Goal: Find specific fact: Find specific fact

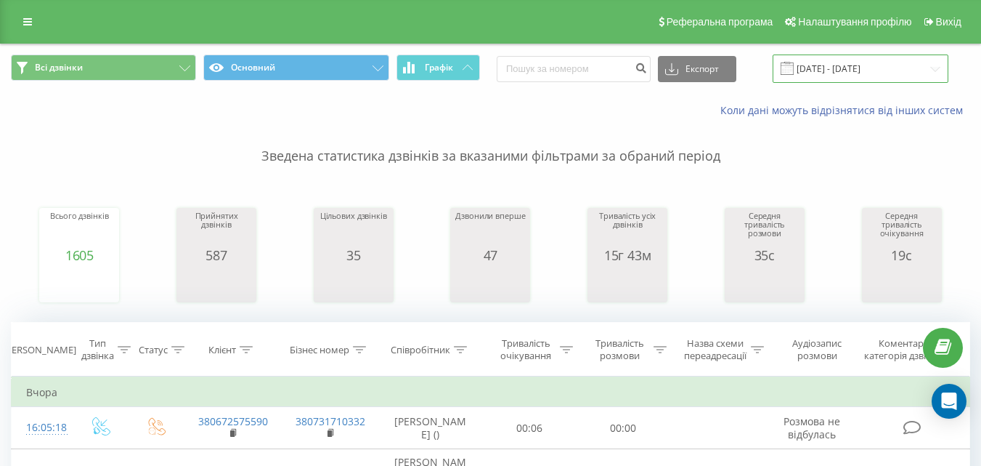
click at [867, 68] on input "[DATE] - [DATE]" at bounding box center [861, 68] width 176 height 28
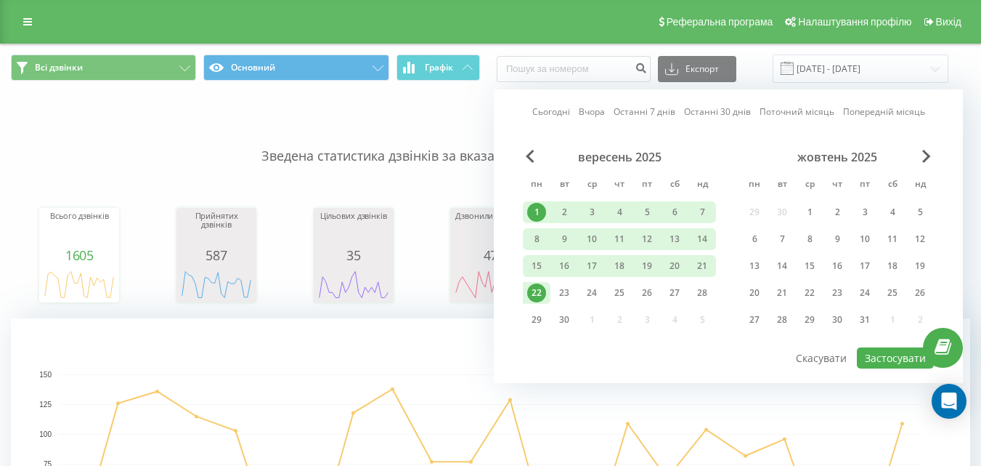
click at [564, 108] on link "Сьогодні" at bounding box center [551, 112] width 38 height 14
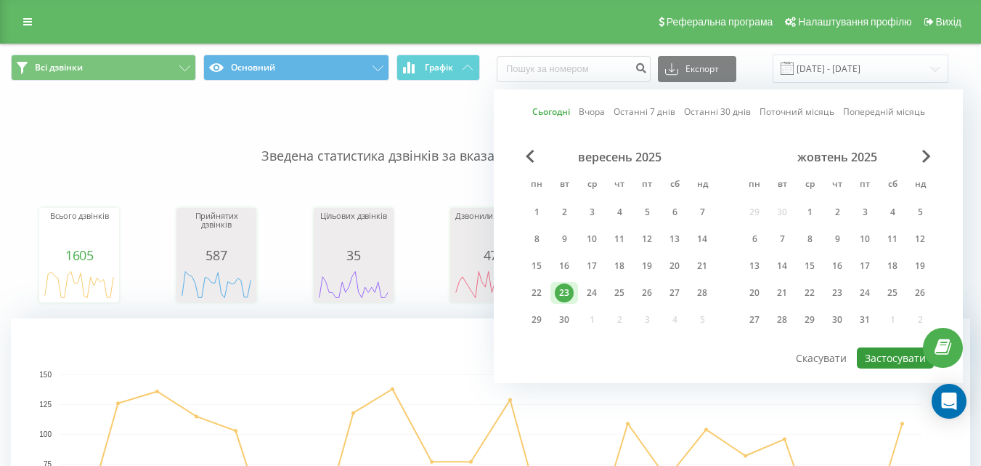
click at [887, 360] on button "Застосувати" at bounding box center [895, 357] width 77 height 21
type input "[DATE] - [DATE]"
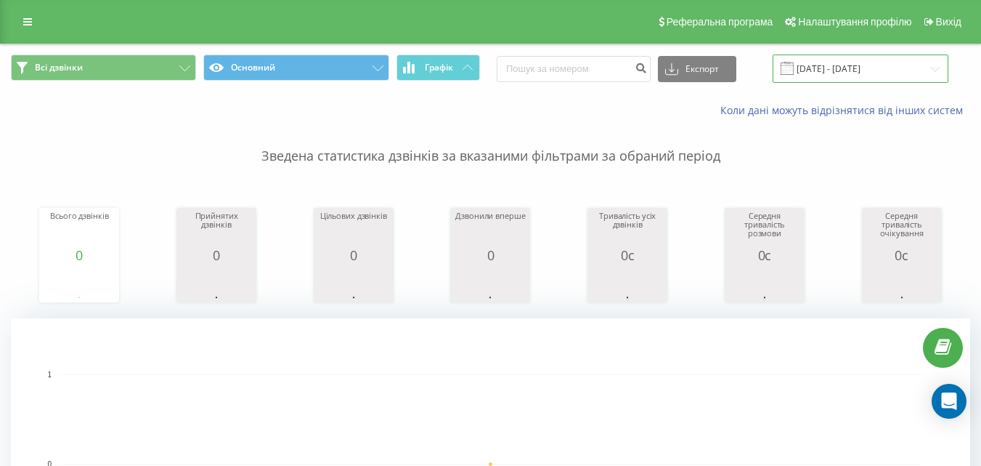
drag, startPoint x: 858, startPoint y: 65, endPoint x: 835, endPoint y: 68, distance: 23.4
click at [857, 65] on input "[DATE] - [DATE]" at bounding box center [861, 68] width 176 height 28
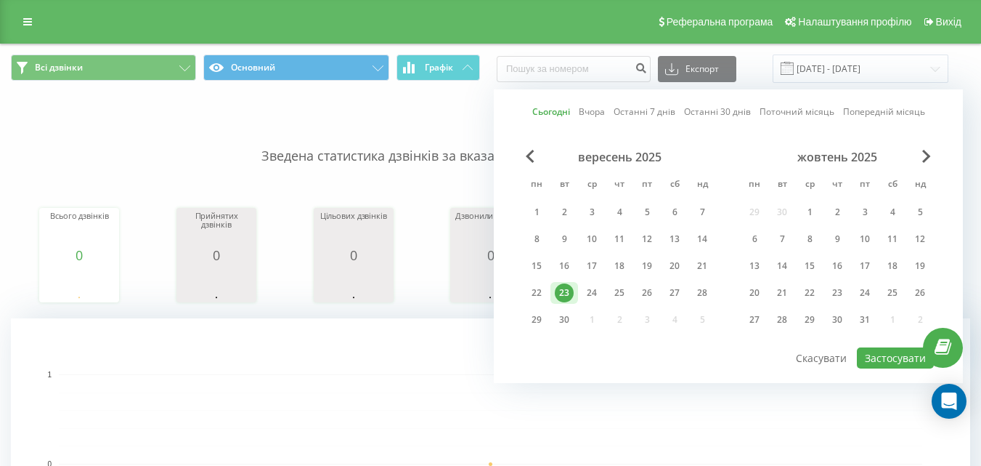
click at [559, 116] on link "Сьогодні" at bounding box center [551, 112] width 38 height 14
click at [895, 352] on button "Застосувати" at bounding box center [895, 357] width 77 height 21
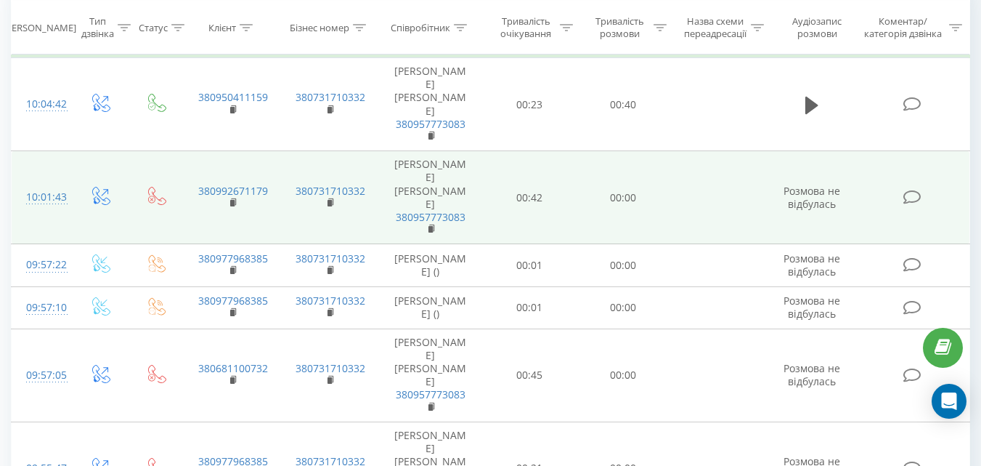
scroll to position [726, 0]
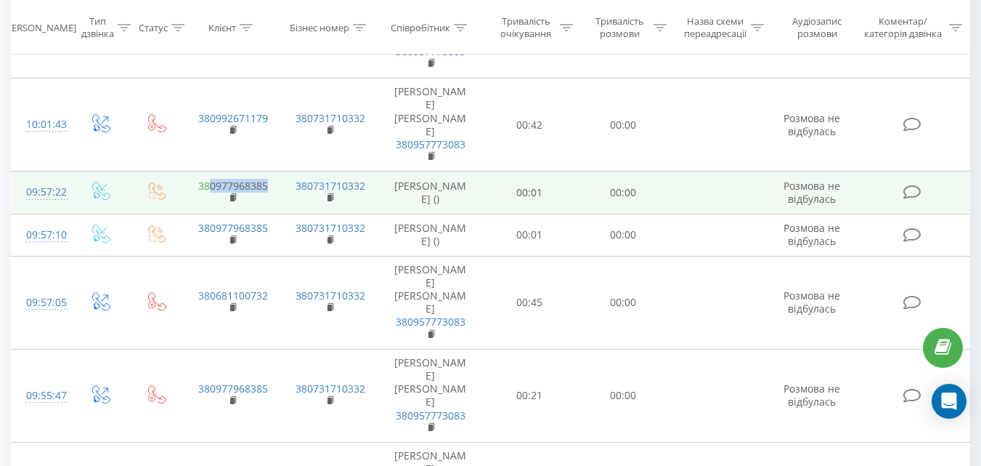
drag, startPoint x: 276, startPoint y: 199, endPoint x: 209, endPoint y: 199, distance: 66.8
click at [209, 199] on td "380977968385" at bounding box center [232, 192] width 97 height 42
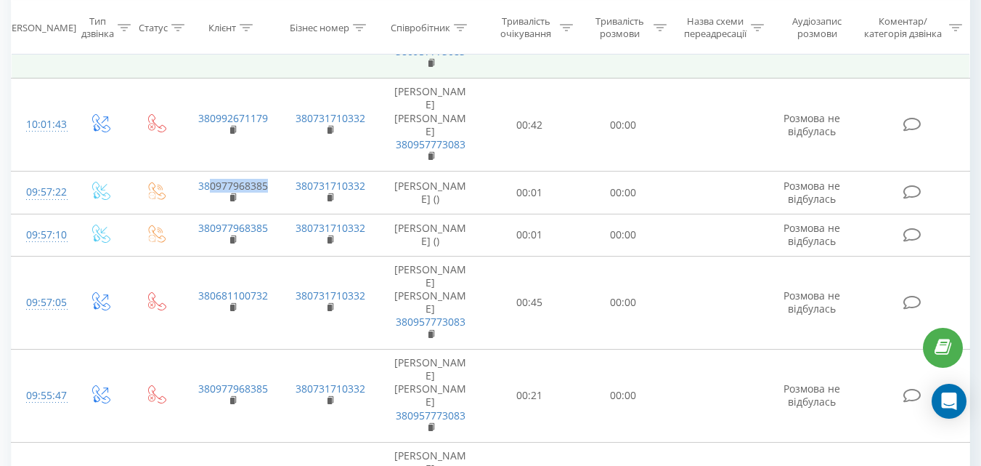
copy link "0977968385"
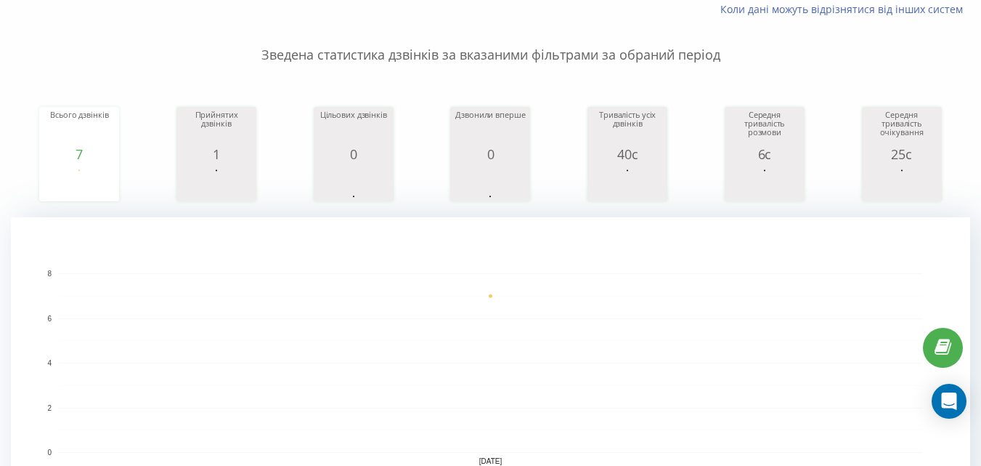
scroll to position [0, 0]
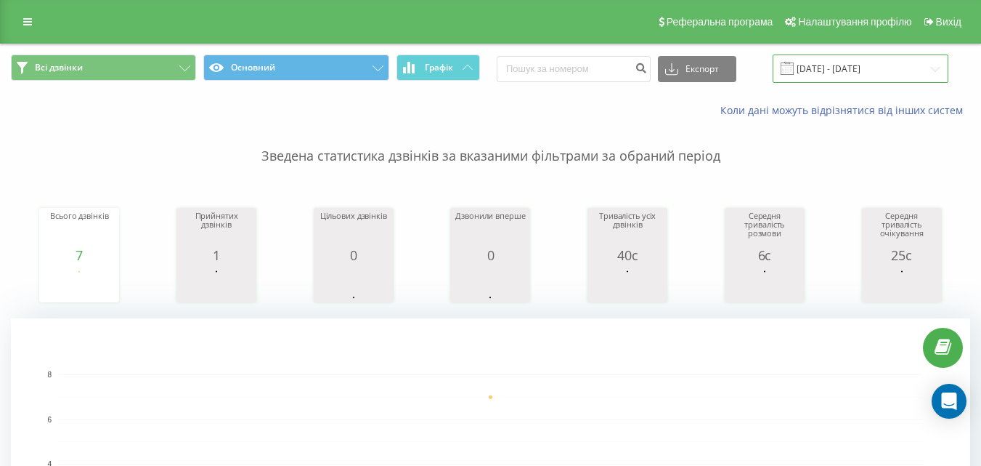
click at [823, 59] on input "[DATE] - [DATE]" at bounding box center [861, 68] width 176 height 28
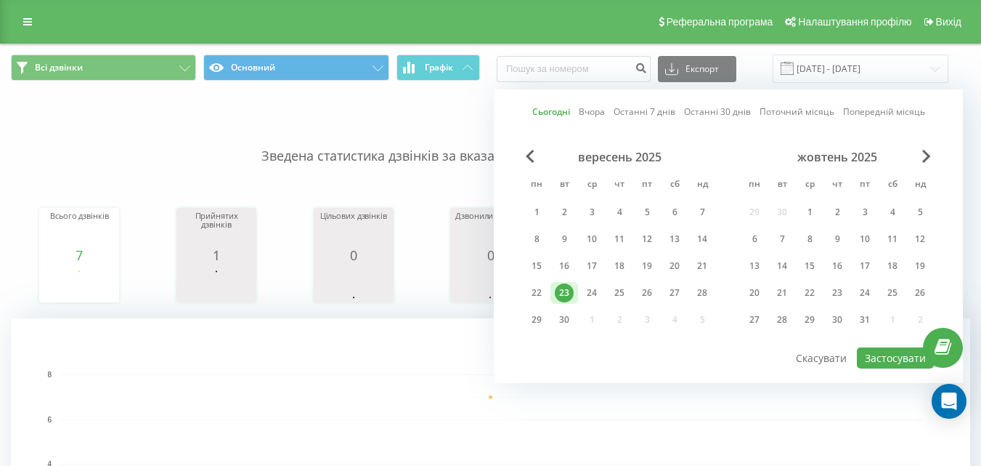
click at [546, 110] on link "Сьогодні" at bounding box center [551, 112] width 38 height 14
click at [893, 360] on button "Застосувати" at bounding box center [895, 357] width 77 height 21
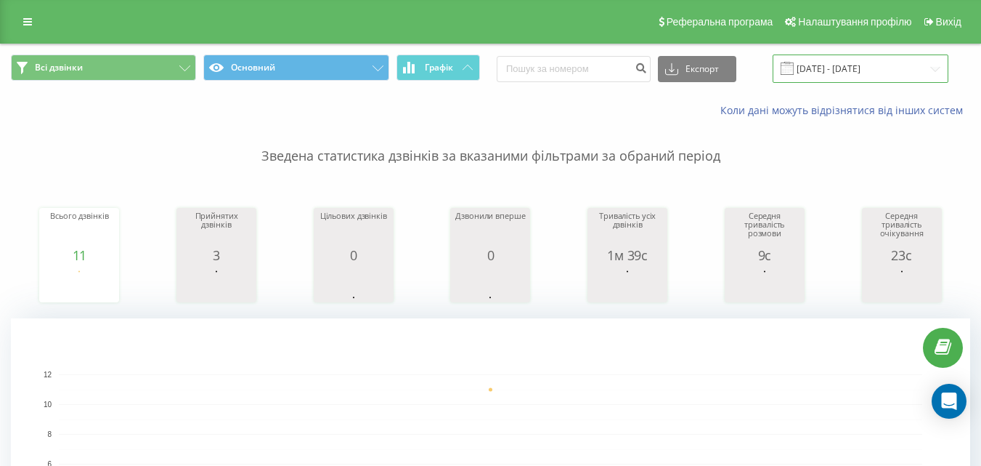
click at [858, 68] on input "[DATE] - [DATE]" at bounding box center [861, 68] width 176 height 28
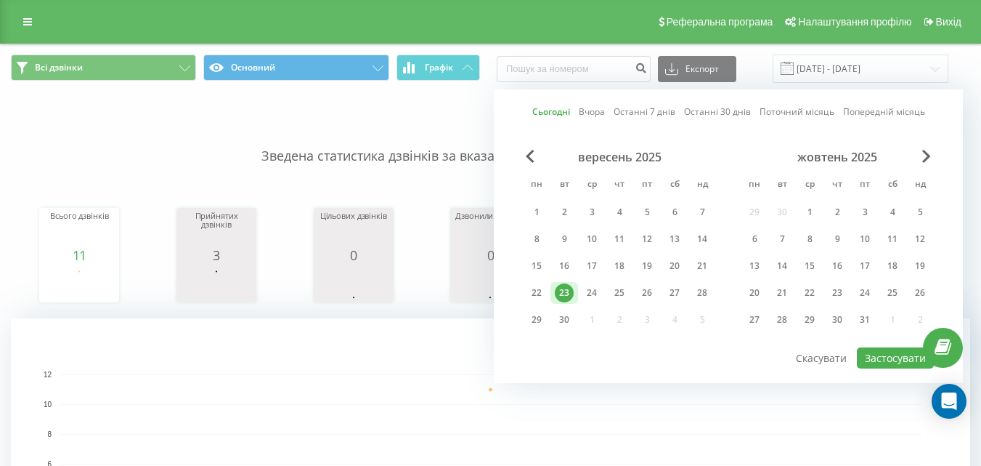
drag, startPoint x: 548, startPoint y: 110, endPoint x: 640, endPoint y: 146, distance: 99.1
click at [547, 110] on link "Сьогодні" at bounding box center [551, 112] width 38 height 14
click at [887, 351] on button "Застосувати" at bounding box center [895, 357] width 77 height 21
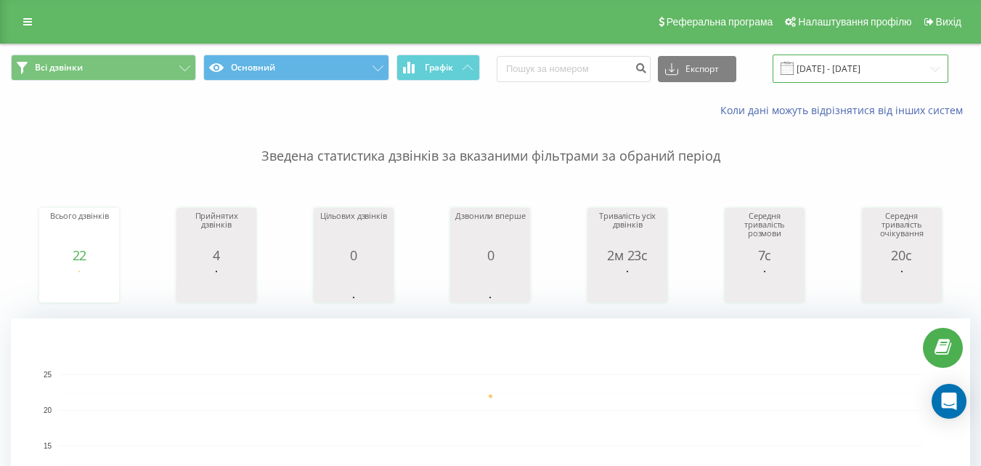
drag, startPoint x: 832, startPoint y: 68, endPoint x: 779, endPoint y: 57, distance: 54.8
click at [811, 70] on input "[DATE] - [DATE]" at bounding box center [861, 68] width 176 height 28
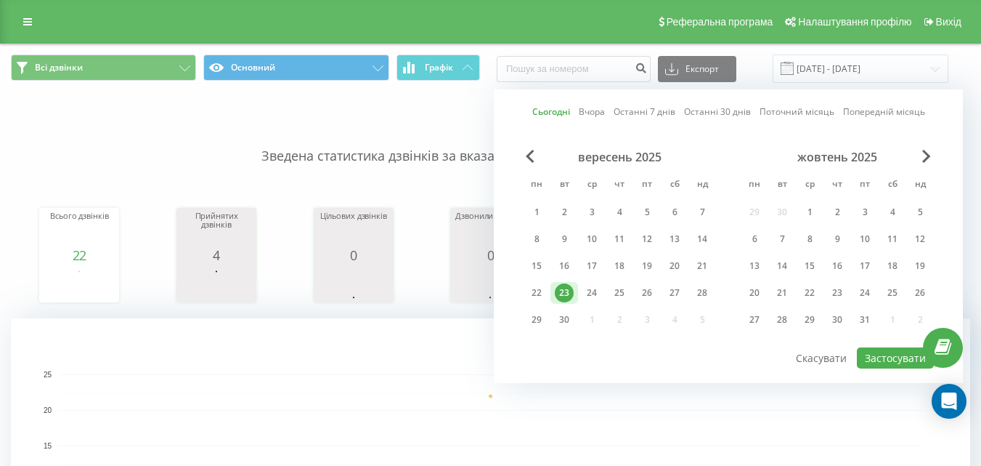
click at [558, 107] on link "Сьогодні" at bounding box center [551, 112] width 38 height 14
click at [899, 350] on button "Застосувати" at bounding box center [895, 357] width 77 height 21
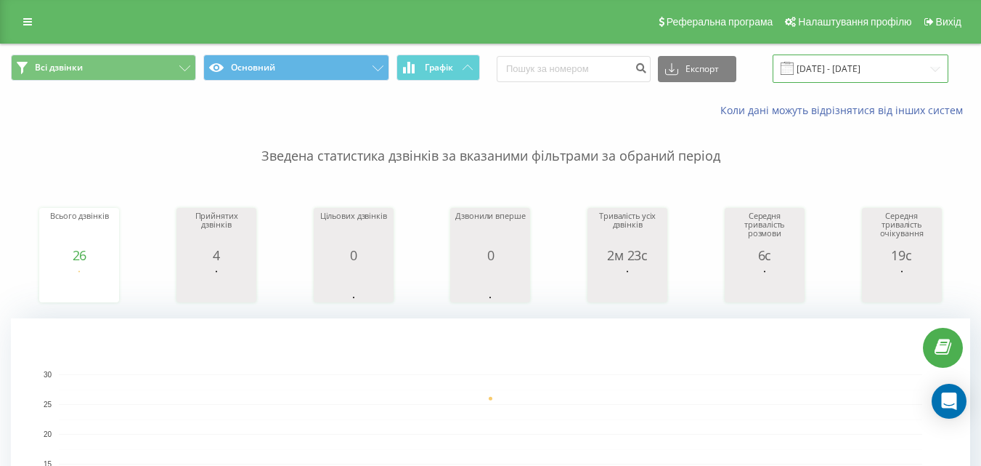
click at [864, 70] on input "[DATE] - [DATE]" at bounding box center [861, 68] width 176 height 28
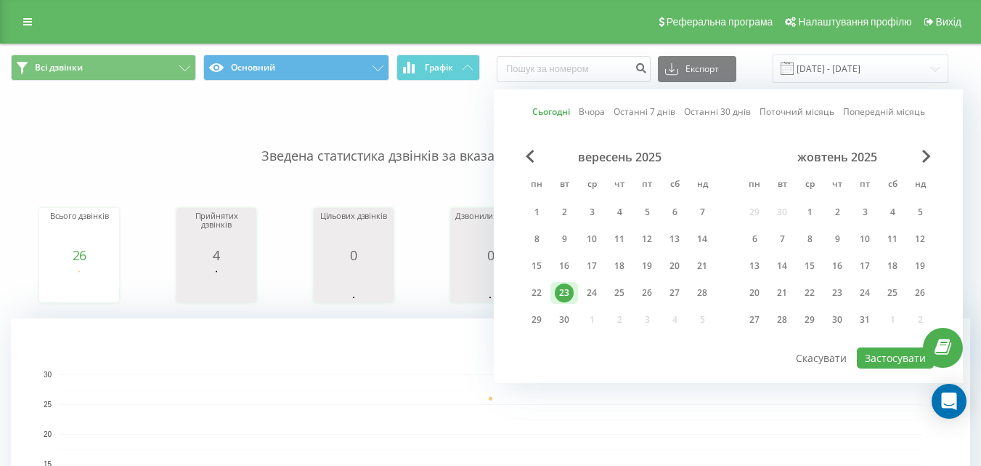
click at [554, 110] on link "Сьогодні" at bounding box center [551, 112] width 38 height 14
click at [888, 348] on button "Застосувати" at bounding box center [895, 357] width 77 height 21
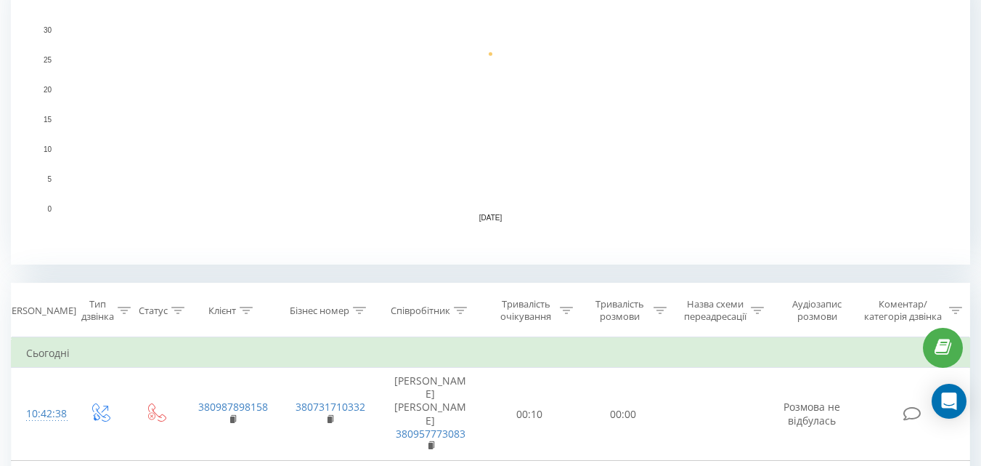
scroll to position [508, 0]
